Goal: Task Accomplishment & Management: Manage account settings

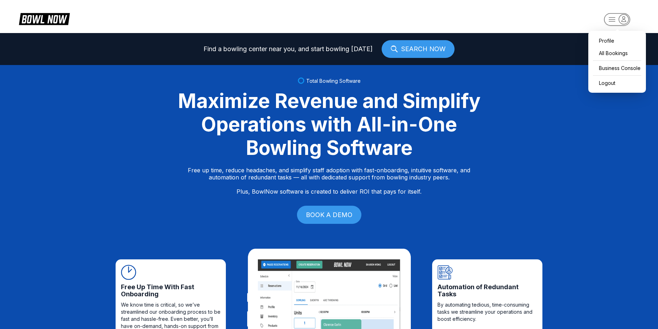
click at [614, 22] on rect "button" at bounding box center [617, 19] width 26 height 12
click at [607, 70] on div "Business Console" at bounding box center [617, 68] width 51 height 12
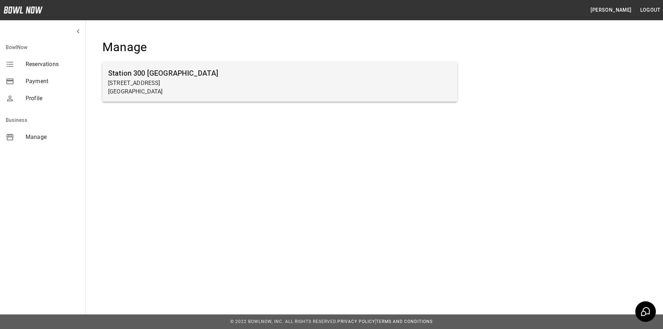
click at [169, 81] on p "[STREET_ADDRESS]" at bounding box center [280, 83] width 344 height 9
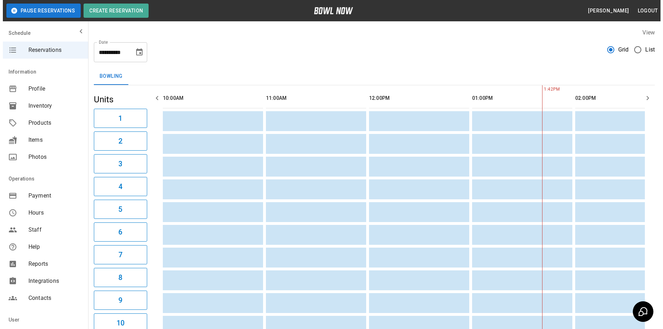
scroll to position [0, 310]
